Goal: Navigation & Orientation: Find specific page/section

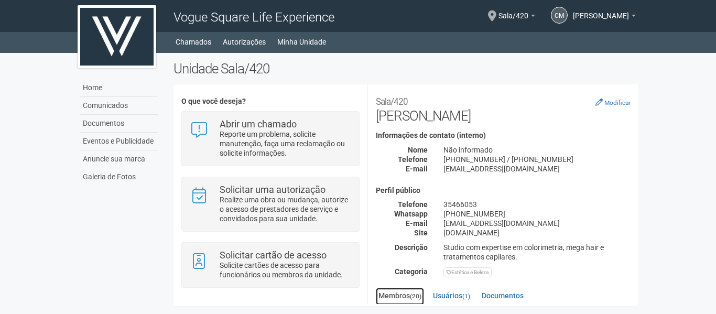
click at [402, 296] on link "Membros (20)" at bounding box center [400, 296] width 48 height 17
click at [458, 295] on link "Usuários (1)" at bounding box center [451, 296] width 42 height 16
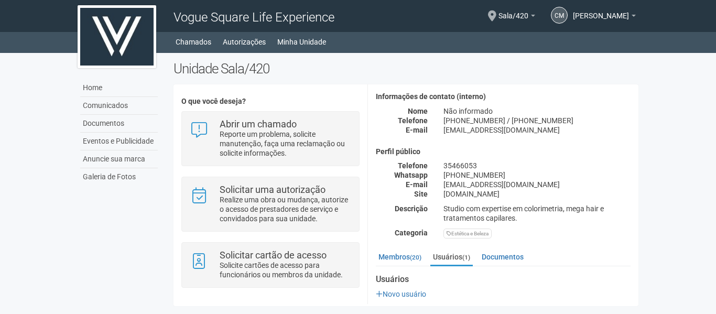
scroll to position [78, 0]
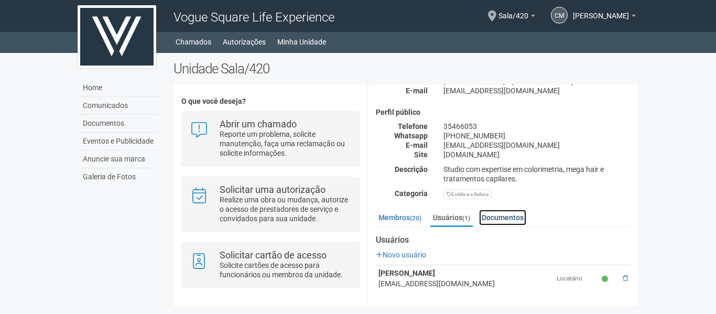
click at [515, 216] on link "Documentos" at bounding box center [502, 218] width 47 height 16
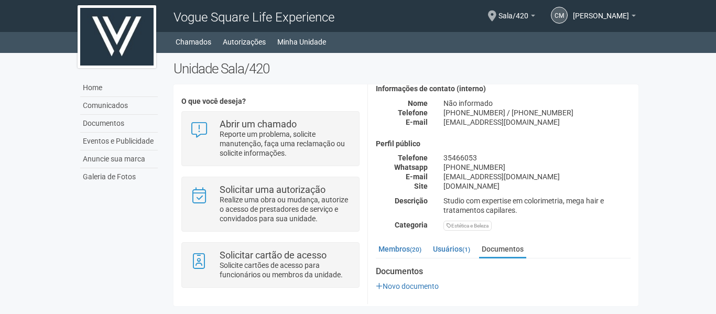
scroll to position [46, 0]
click at [451, 246] on link "Usuários (1)" at bounding box center [451, 250] width 42 height 16
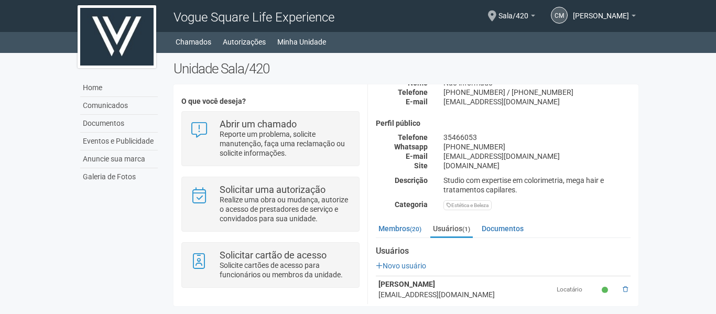
scroll to position [78, 0]
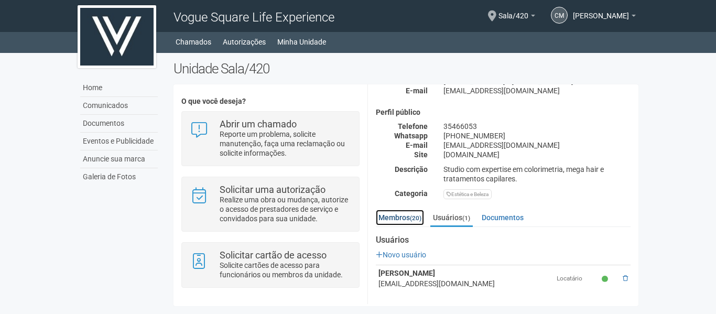
click at [414, 219] on small "(20)" at bounding box center [416, 217] width 12 height 7
